Goal: Information Seeking & Learning: Learn about a topic

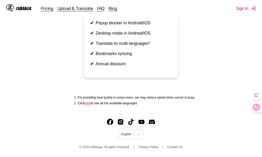
scroll to position [332, 0]
click at [140, 132] on icon at bounding box center [138, 133] width 5 height 5
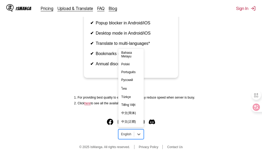
scroll to position [92, 0]
click at [131, 121] on div "中文(正體)" at bounding box center [131, 121] width 26 height 9
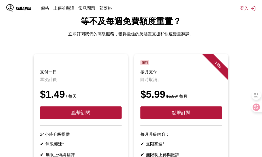
scroll to position [6, 0]
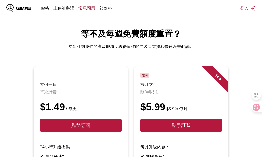
click at [88, 9] on link "常見問題" at bounding box center [87, 7] width 17 height 5
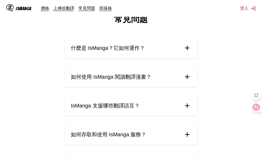
scroll to position [52, 0]
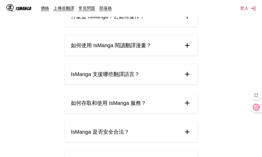
click at [189, 101] on img at bounding box center [187, 103] width 8 height 8
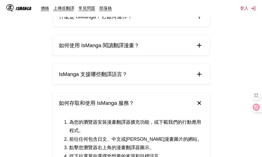
click at [201, 100] on img at bounding box center [199, 102] width 11 height 11
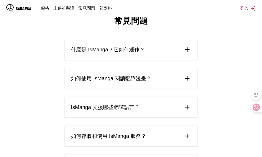
scroll to position [0, 0]
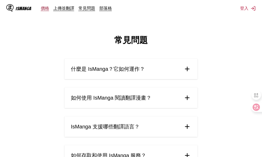
click at [42, 9] on link "價格" at bounding box center [45, 7] width 8 height 5
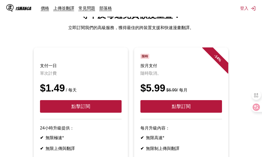
scroll to position [12, 0]
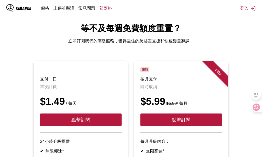
click at [104, 10] on link "部落格" at bounding box center [105, 7] width 13 height 5
